Goal: Task Accomplishment & Management: Manage account settings

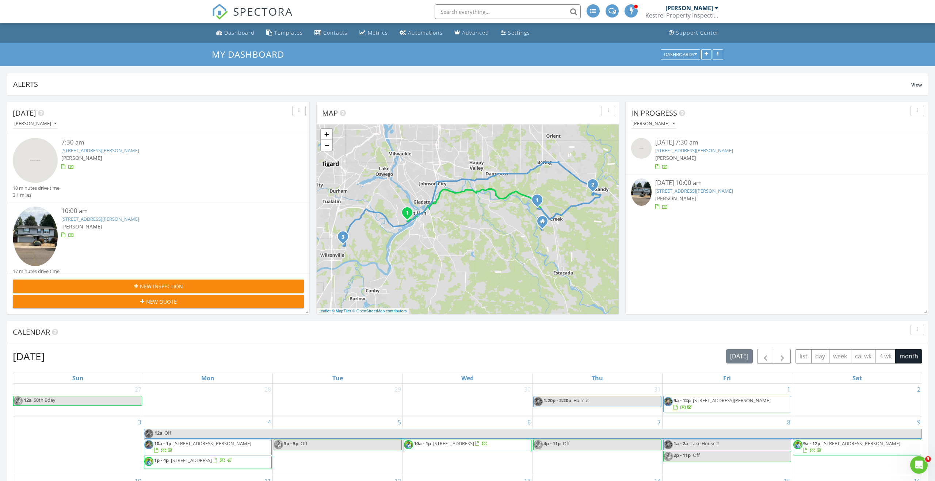
click at [679, 190] on link "37373 Solso Dr, Sandy, OR 97055" at bounding box center [694, 191] width 78 height 7
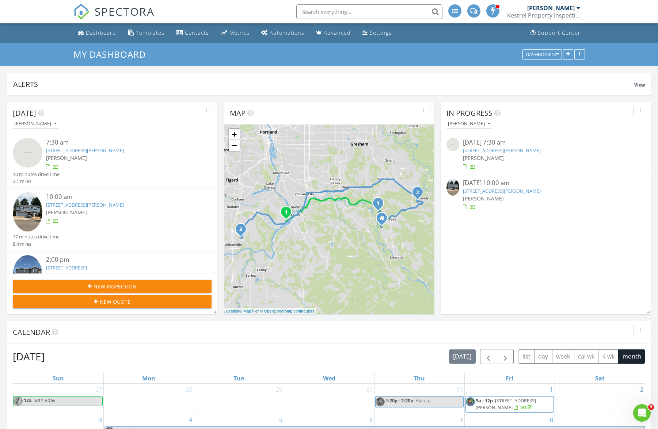
click at [509, 190] on link "37373 Solso Dr, Sandy, OR 97055" at bounding box center [502, 191] width 78 height 7
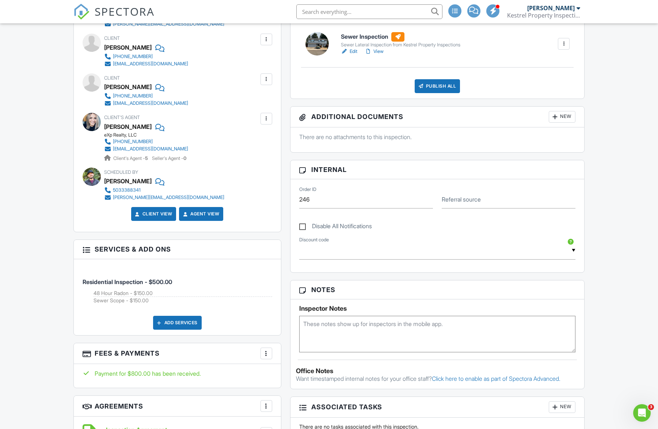
scroll to position [324, 0]
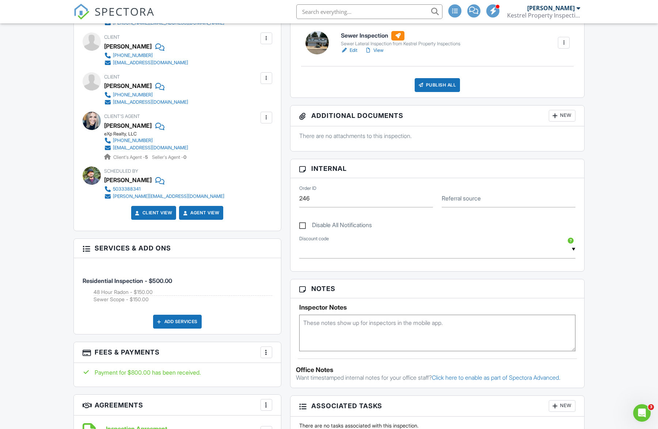
click at [352, 50] on link "Edit" at bounding box center [349, 50] width 16 height 7
